Goal: Task Accomplishment & Management: Use online tool/utility

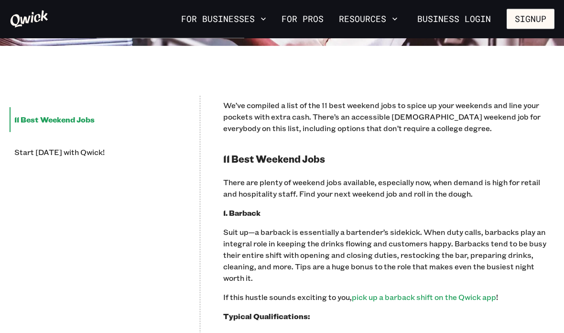
scroll to position [316, 0]
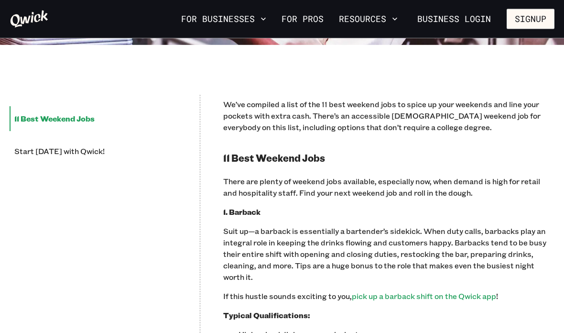
click at [71, 124] on li "11 Best Weekend Jobs" at bounding box center [93, 119] width 167 height 25
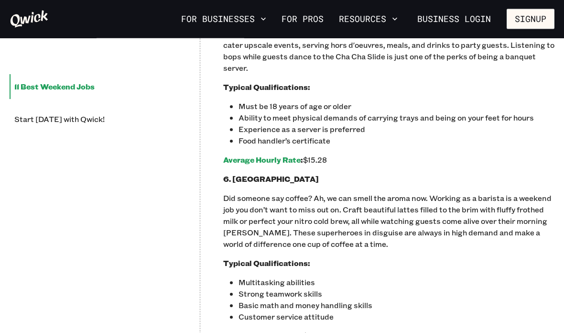
scroll to position [1220, 0]
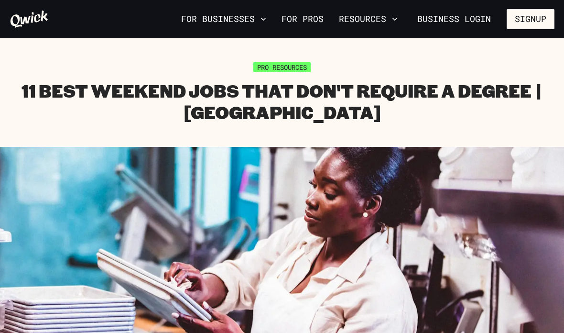
click at [366, 17] on button "Resources" at bounding box center [368, 19] width 66 height 16
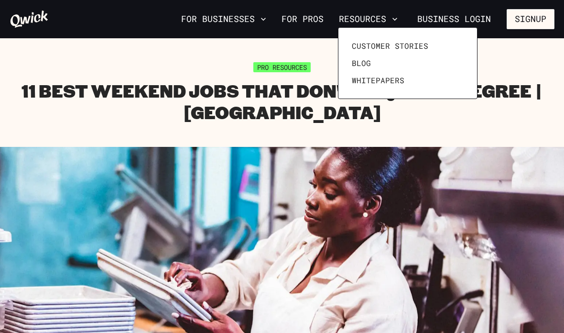
click at [395, 117] on div at bounding box center [282, 166] width 564 height 333
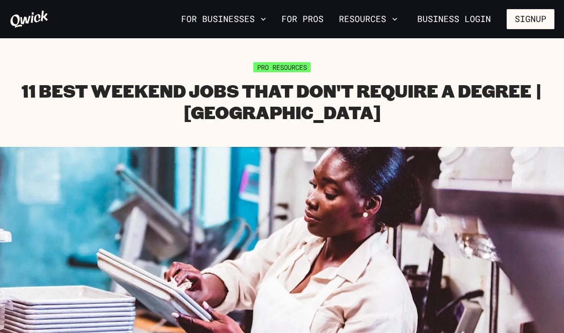
click at [26, 23] on icon at bounding box center [30, 19] width 38 height 17
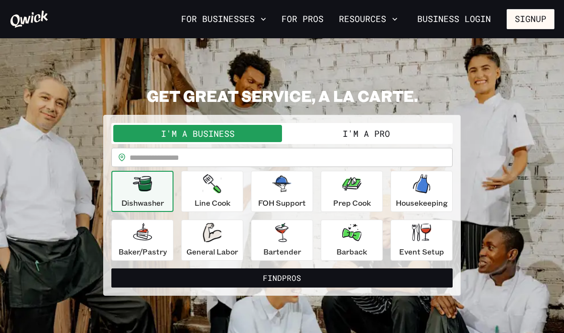
click at [258, 159] on input "text" at bounding box center [291, 157] width 323 height 19
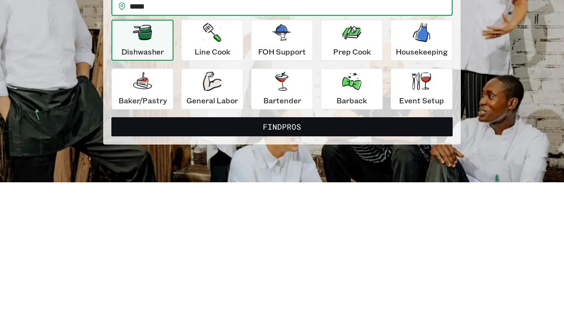
type input "*****"
click at [345, 223] on div "Barback" at bounding box center [352, 240] width 31 height 34
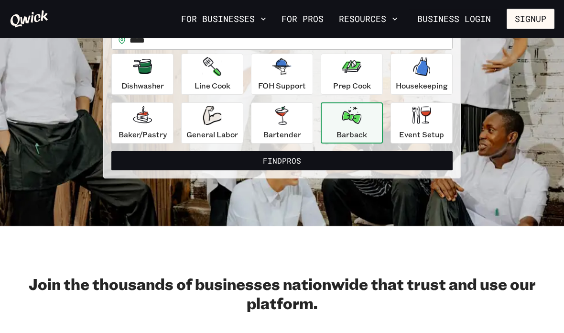
click at [156, 75] on div "Dishwasher" at bounding box center [142, 74] width 43 height 34
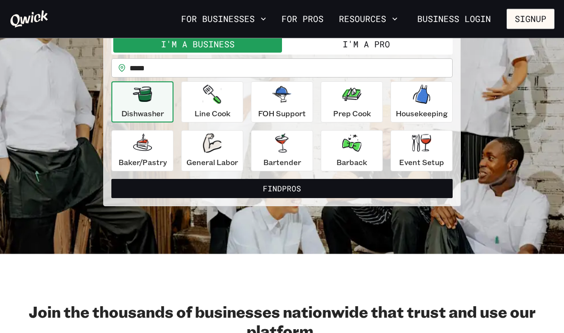
scroll to position [85, 0]
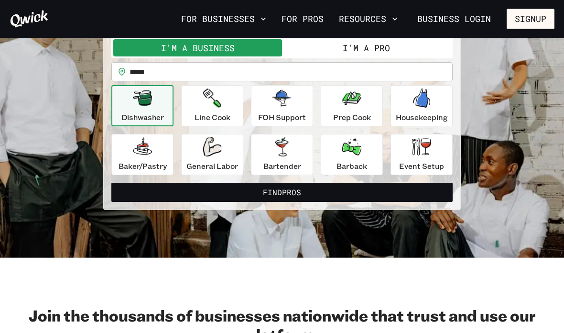
click at [400, 193] on button "Find Pros" at bounding box center [281, 192] width 341 height 19
